Goal: Navigation & Orientation: Find specific page/section

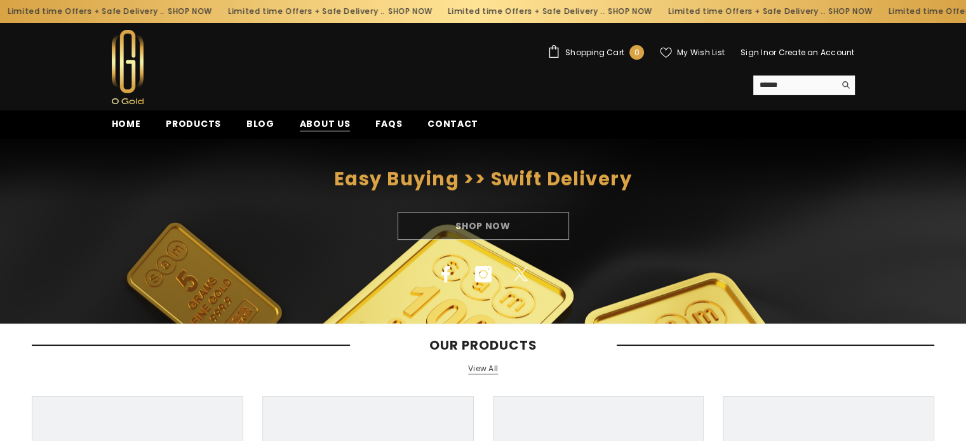
click at [335, 126] on span "About us" at bounding box center [325, 123] width 51 height 13
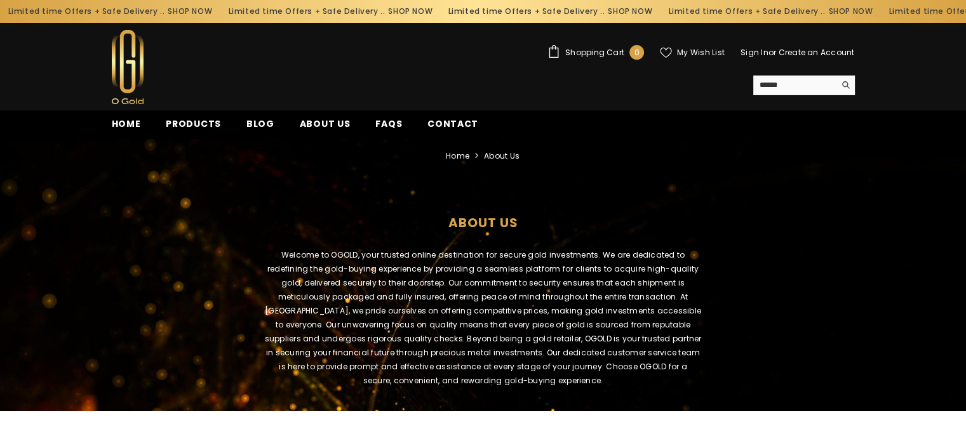
click at [135, 74] on img at bounding box center [128, 67] width 32 height 74
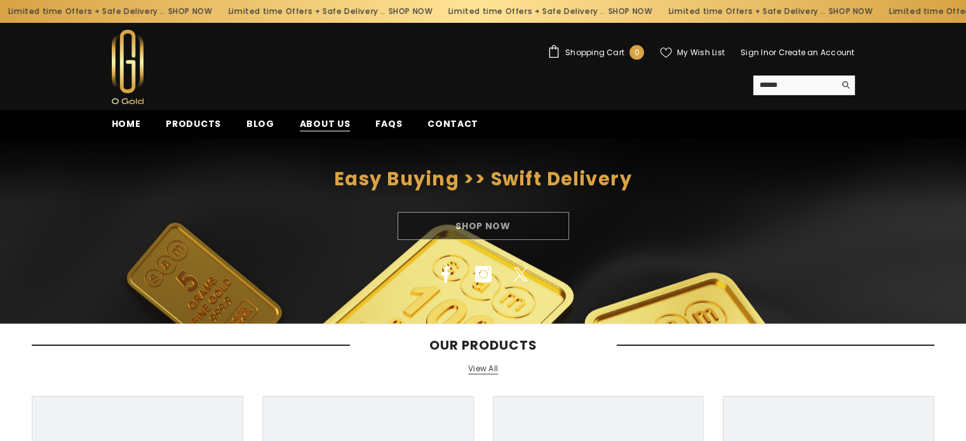
click at [300, 124] on span "About us" at bounding box center [325, 123] width 51 height 13
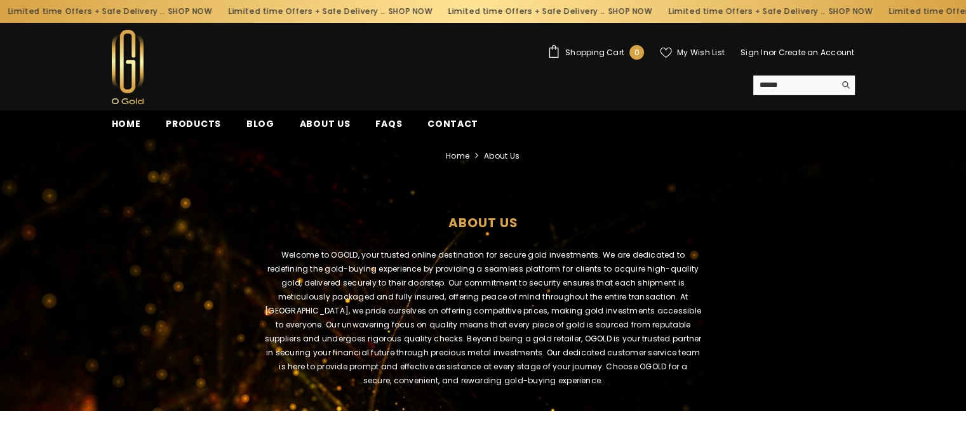
click at [217, 118] on link "Products" at bounding box center [193, 128] width 81 height 22
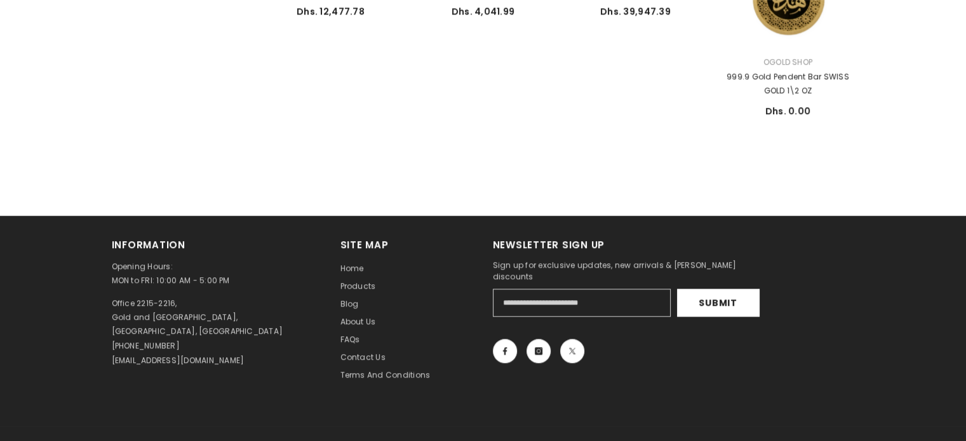
scroll to position [963, 0]
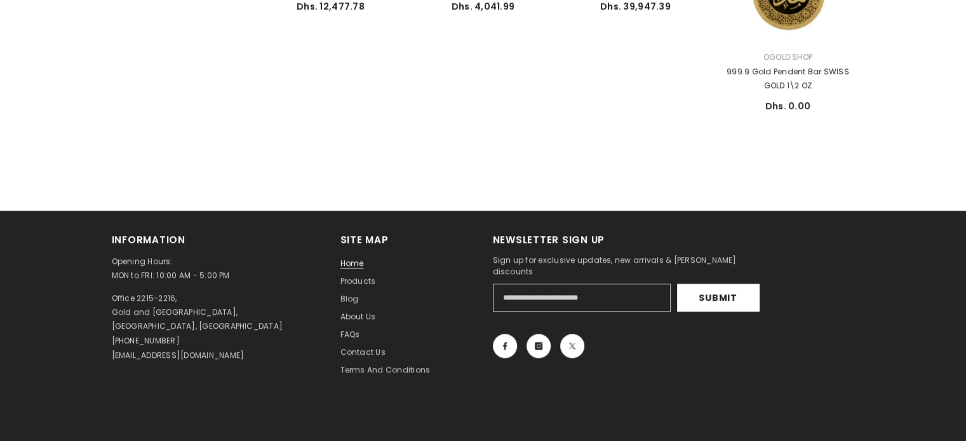
click at [351, 260] on span "Home" at bounding box center [351, 263] width 23 height 11
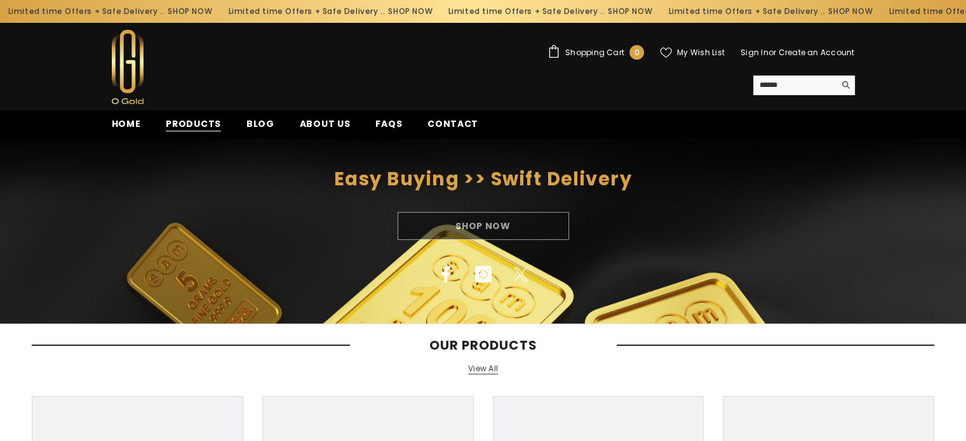
click at [193, 117] on span "Products" at bounding box center [193, 123] width 55 height 13
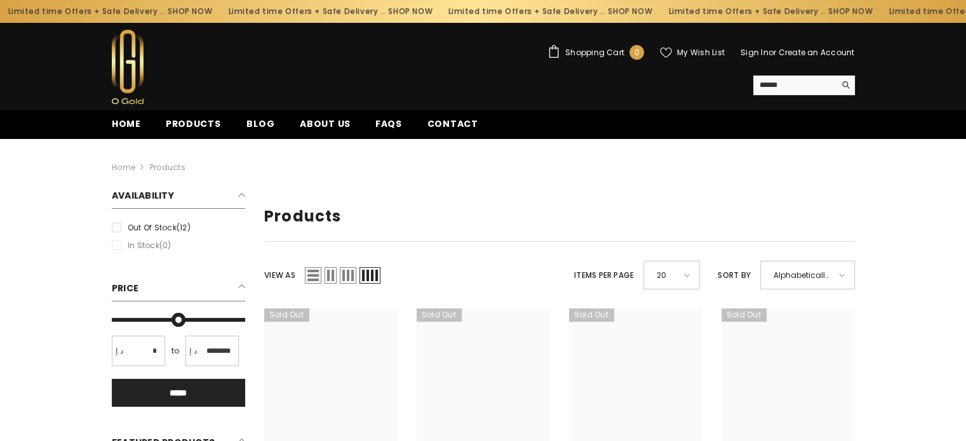
type input "*"
type input "*******"
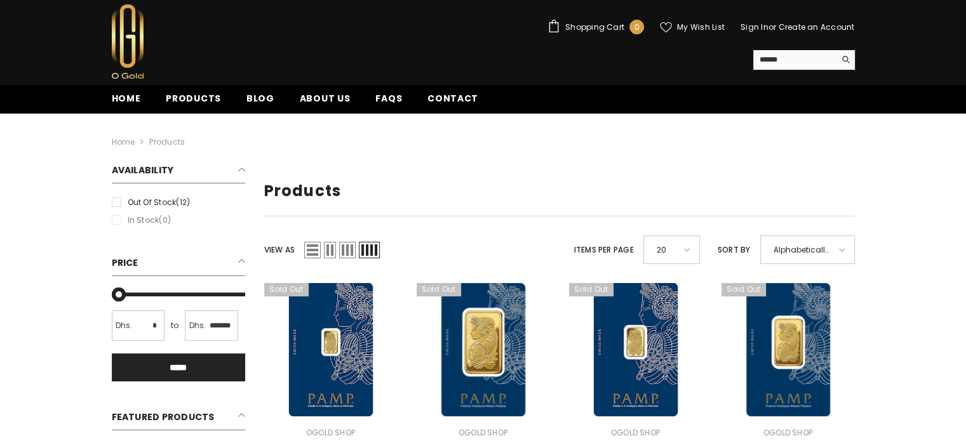
scroll to position [15, 0]
